Goal: Task Accomplishment & Management: Use online tool/utility

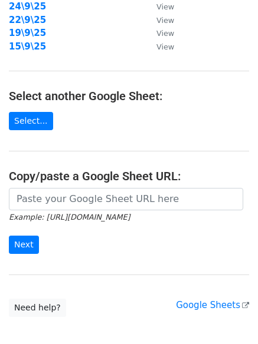
scroll to position [205, 0]
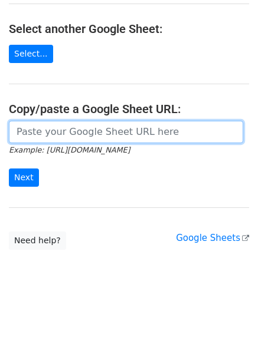
click at [80, 133] on input "url" at bounding box center [126, 132] width 234 height 22
paste input "[URL][DOMAIN_NAME]"
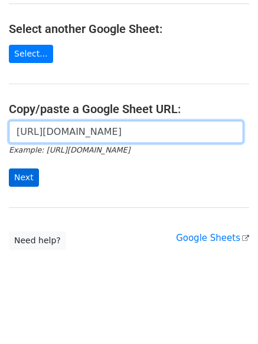
scroll to position [0, 260]
type input "[URL][DOMAIN_NAME]"
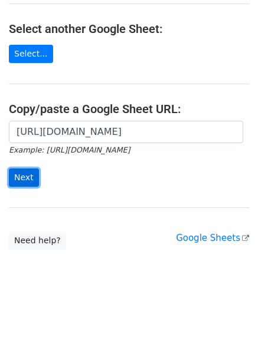
scroll to position [0, 0]
click at [28, 179] on input "Next" at bounding box center [24, 178] width 30 height 18
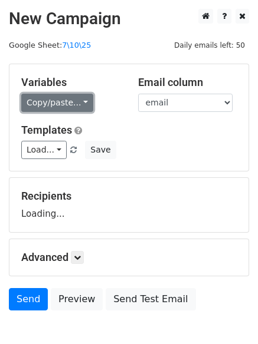
click at [38, 94] on link "Copy/paste..." at bounding box center [57, 103] width 72 height 18
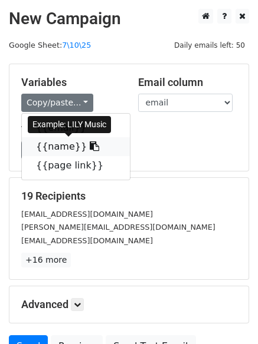
click at [66, 151] on link "{{name}}" at bounding box center [76, 146] width 108 height 19
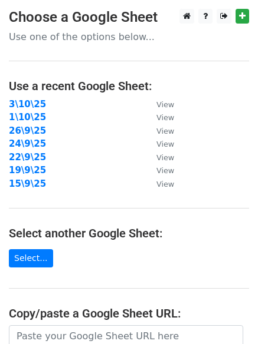
scroll to position [205, 0]
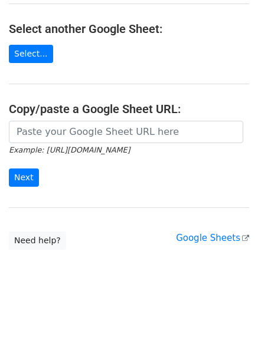
click at [84, 144] on icon "Example: https://docs.google.com/spreadsheets/d/abc/edit" at bounding box center [69, 149] width 121 height 11
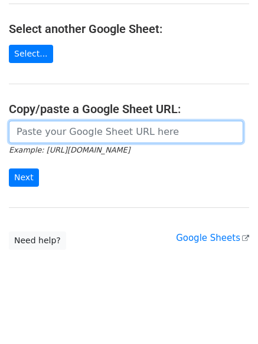
click at [83, 138] on input "url" at bounding box center [126, 132] width 234 height 22
paste input "{{name}}"
click at [88, 134] on input "{{name}}" at bounding box center [126, 132] width 234 height 22
click at [87, 133] on input "{{name}}" at bounding box center [126, 132] width 234 height 22
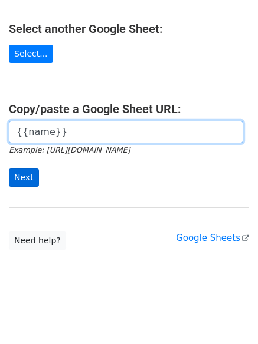
paste input "[URL][DOMAIN_NAME]"
type input "[URL][DOMAIN_NAME]"
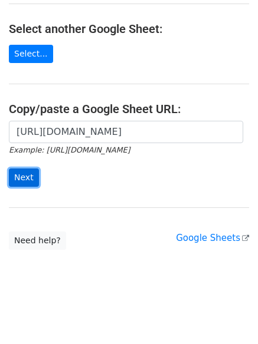
click at [24, 178] on input "Next" at bounding box center [24, 178] width 30 height 18
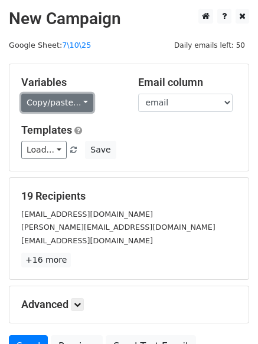
click at [48, 100] on link "Copy/paste..." at bounding box center [57, 103] width 72 height 18
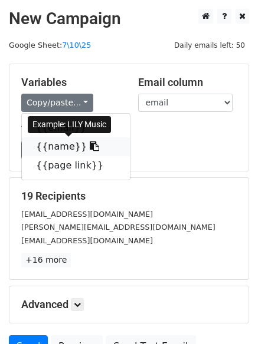
click at [54, 148] on link "{{name}}" at bounding box center [76, 146] width 108 height 19
